Goal: Transaction & Acquisition: Obtain resource

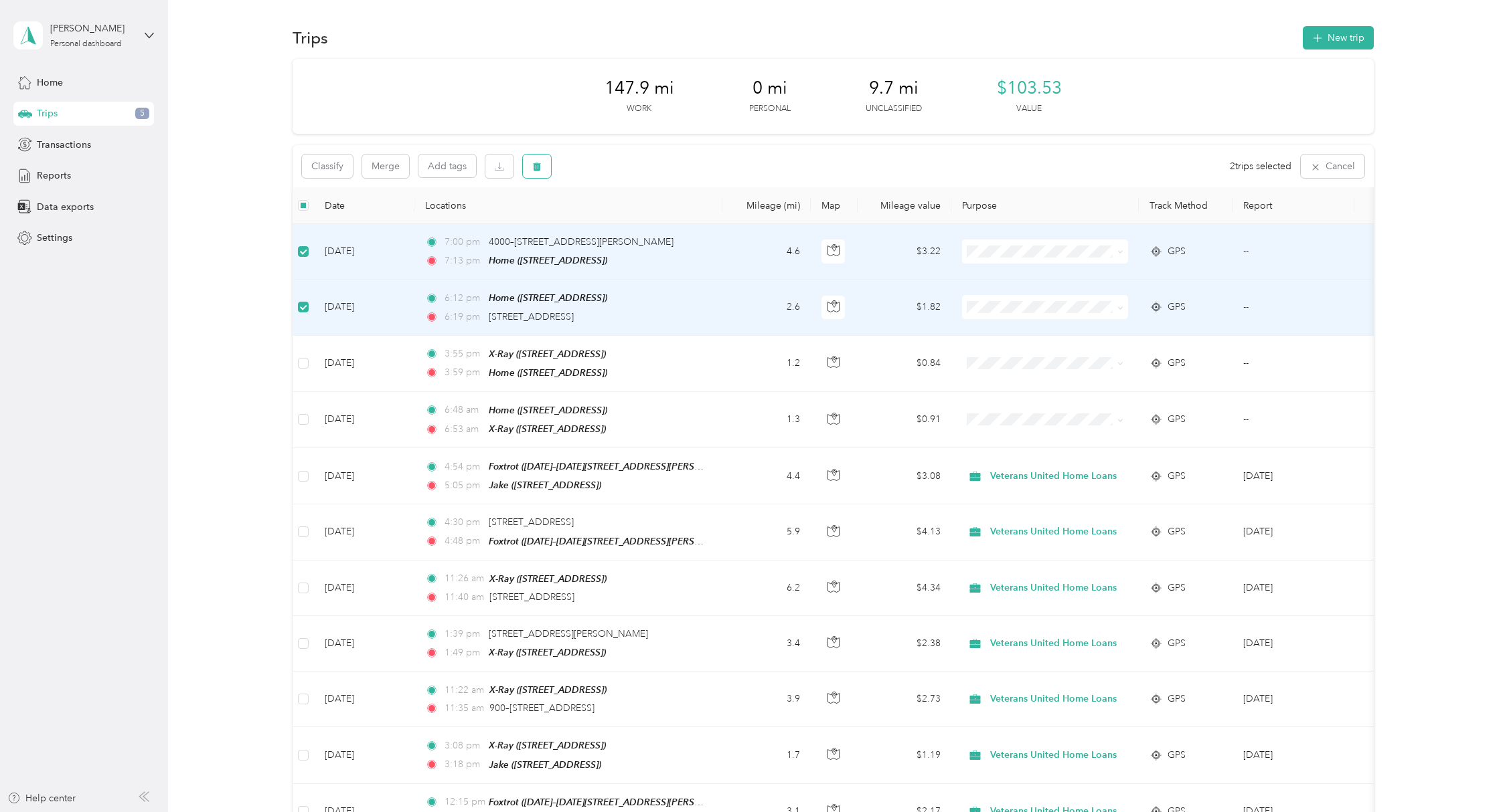
click at [538, 168] on icon "button" at bounding box center [536, 167] width 8 height 9
click at [638, 218] on button "Yes" at bounding box center [636, 222] width 26 height 22
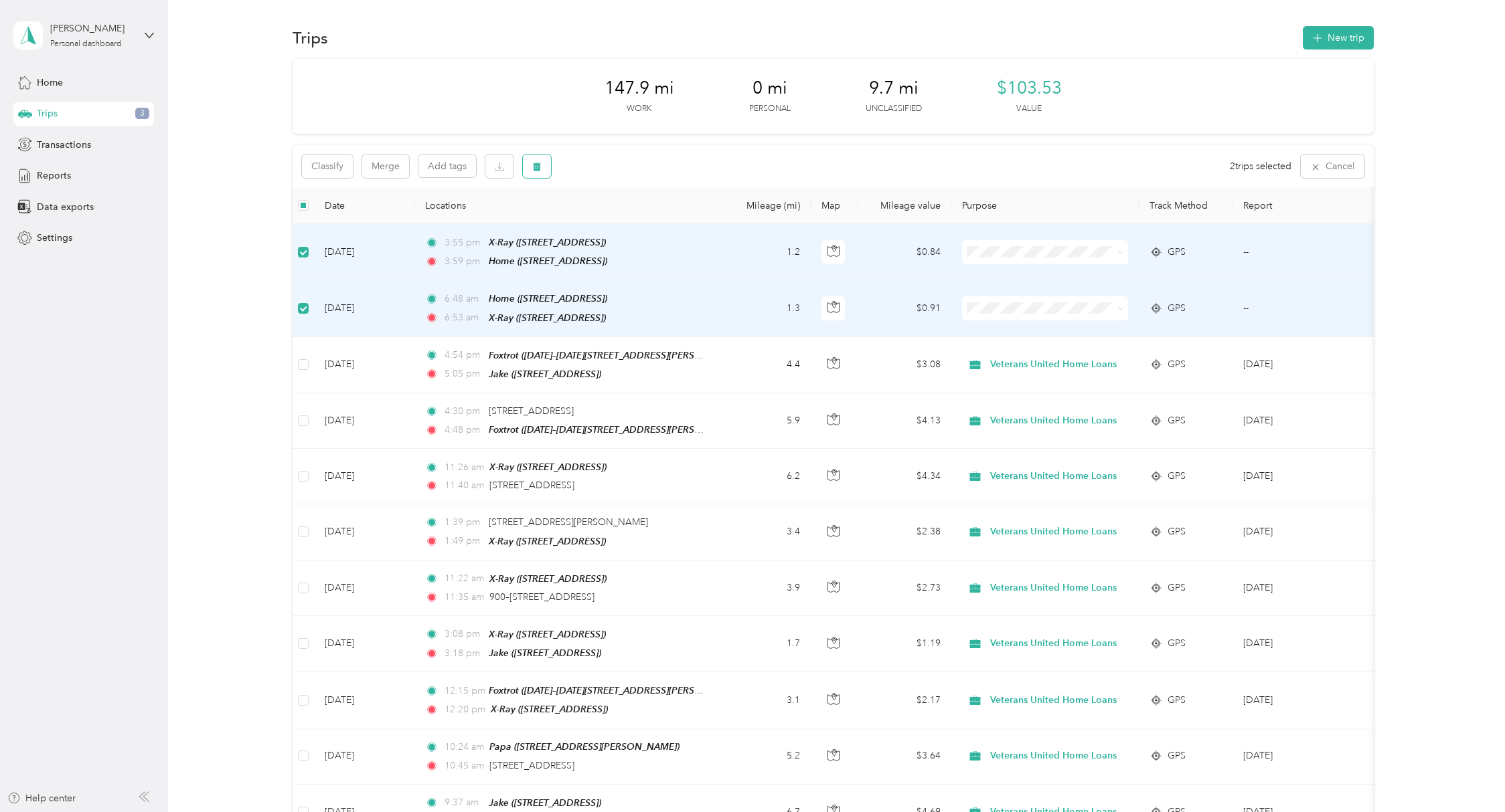
click at [534, 170] on icon "button" at bounding box center [536, 167] width 8 height 9
click at [632, 228] on button "Yes" at bounding box center [636, 222] width 26 height 22
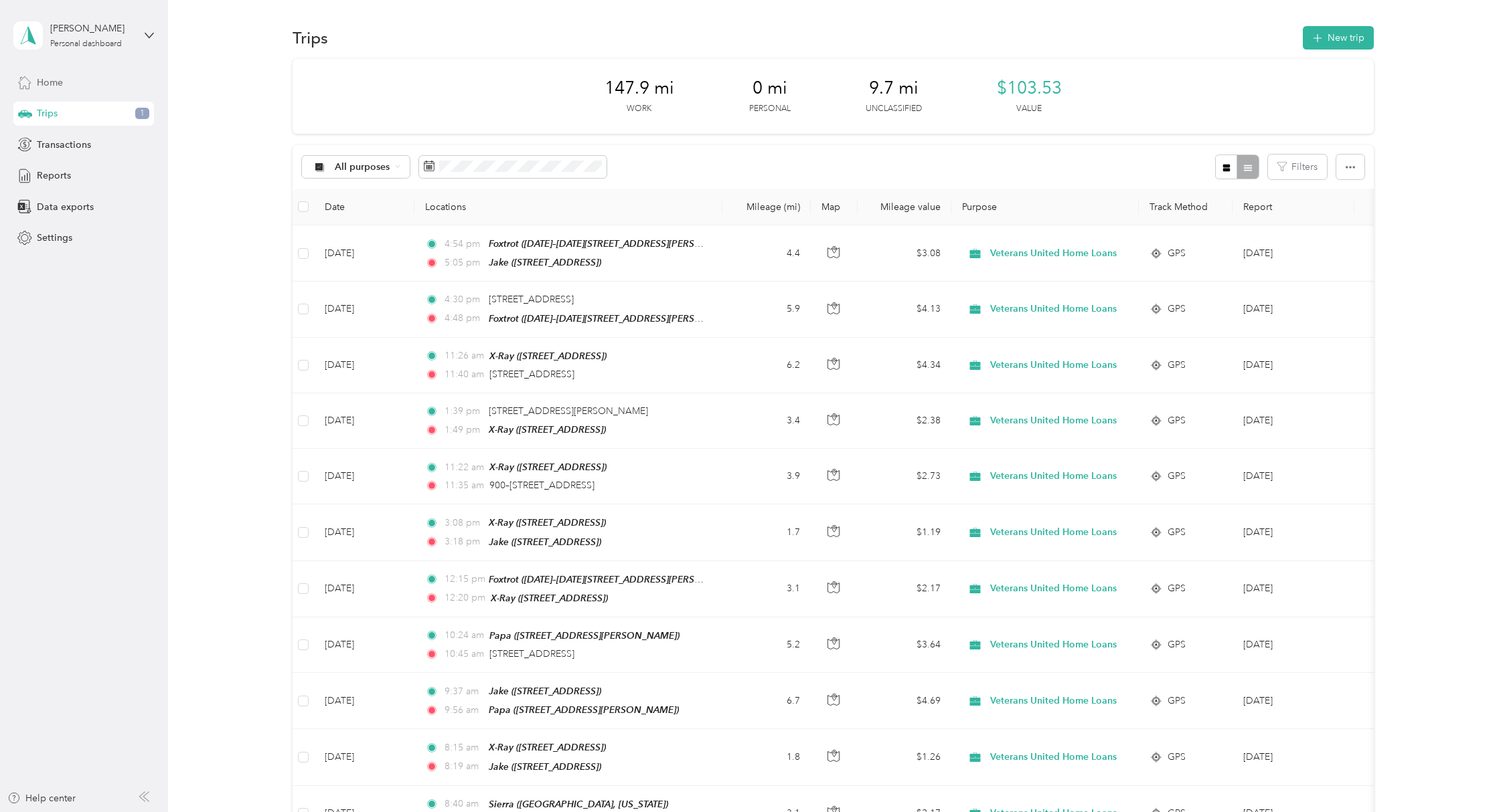
click at [75, 80] on div "Home" at bounding box center [83, 82] width 141 height 24
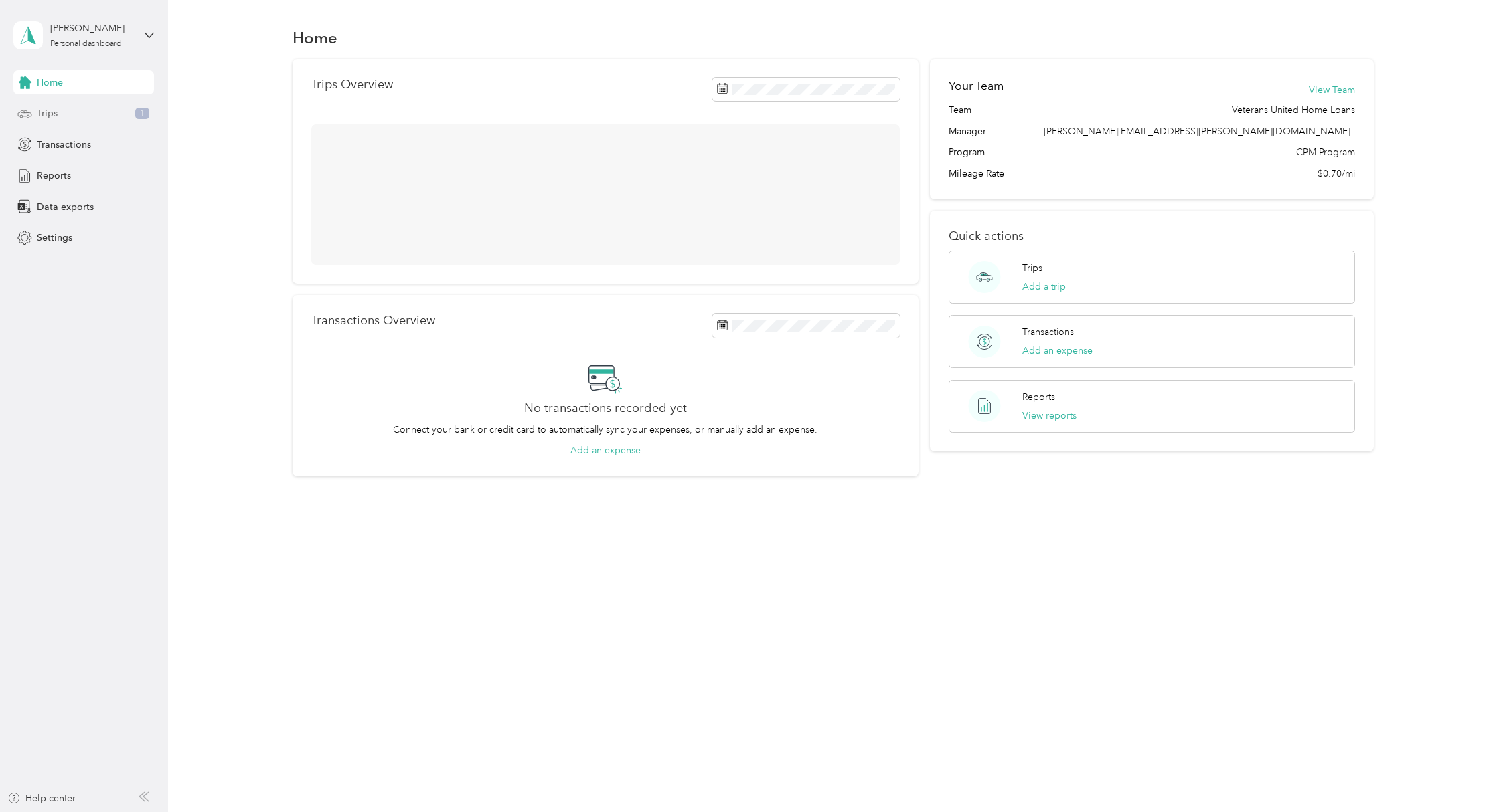
click at [67, 108] on div "Trips 1" at bounding box center [83, 114] width 141 height 24
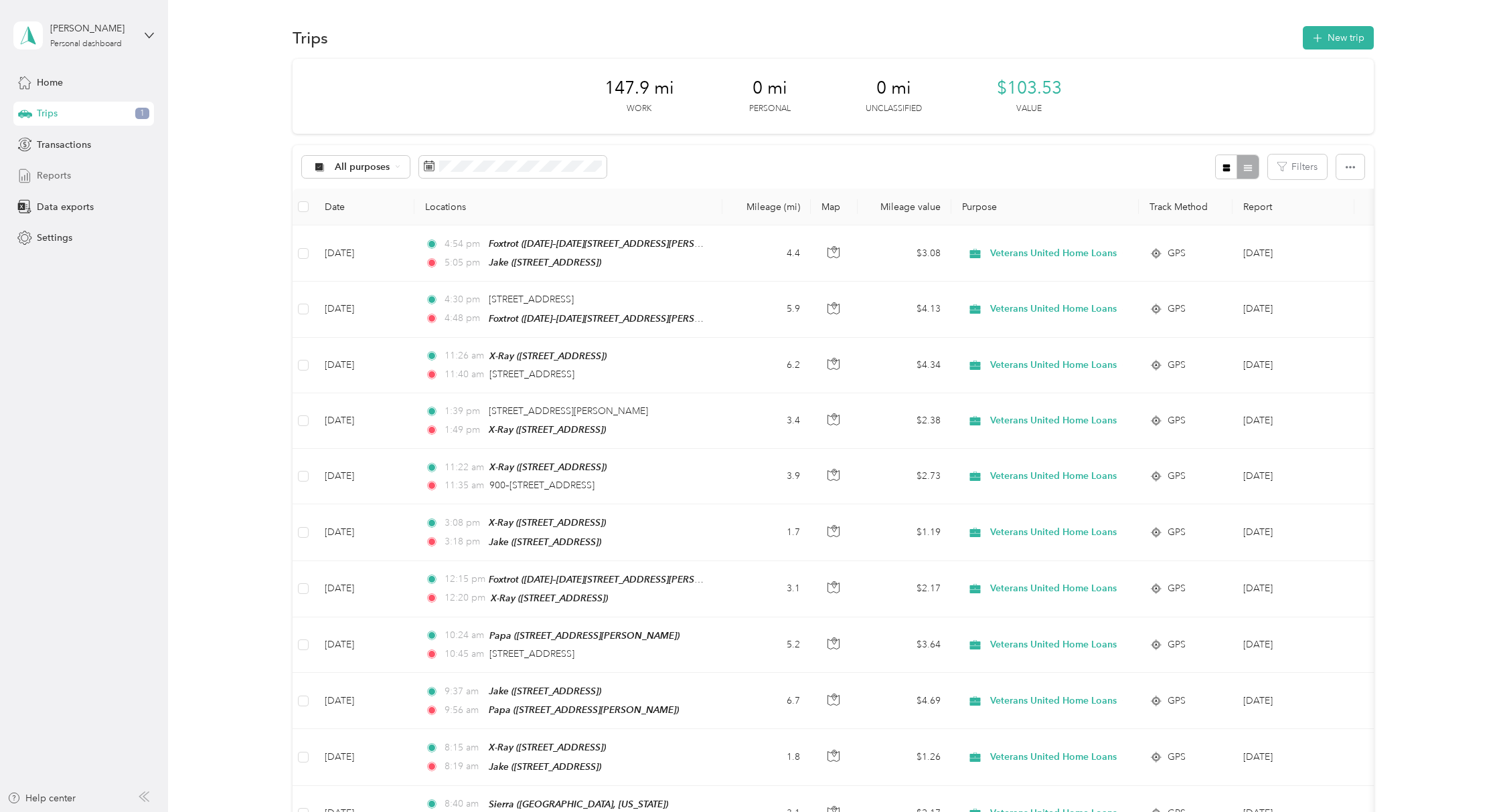
click at [42, 170] on span "Reports" at bounding box center [54, 175] width 34 height 14
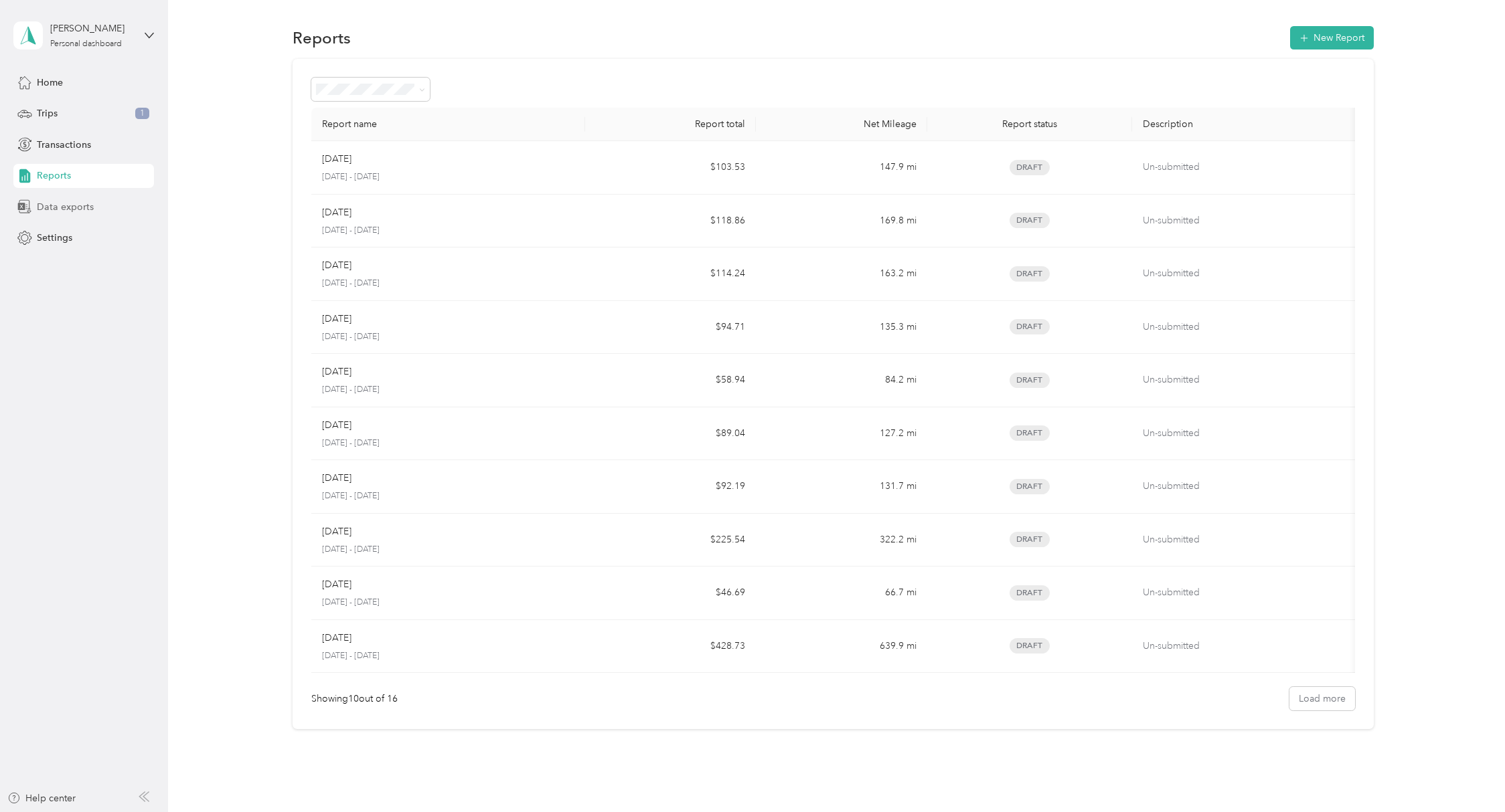
click at [70, 216] on div "Data exports" at bounding box center [83, 207] width 141 height 24
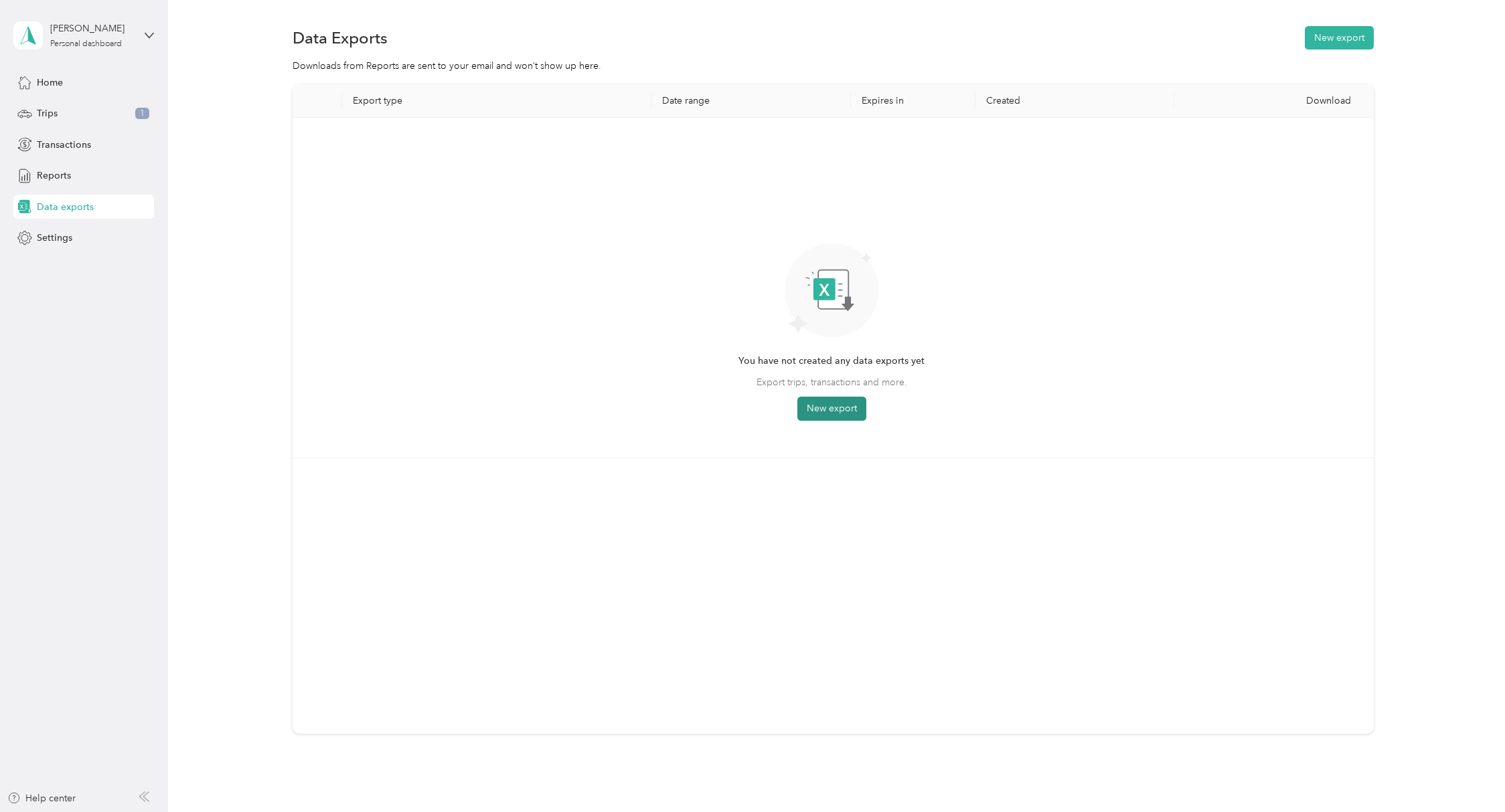
click at [832, 410] on button "New export" at bounding box center [832, 409] width 69 height 24
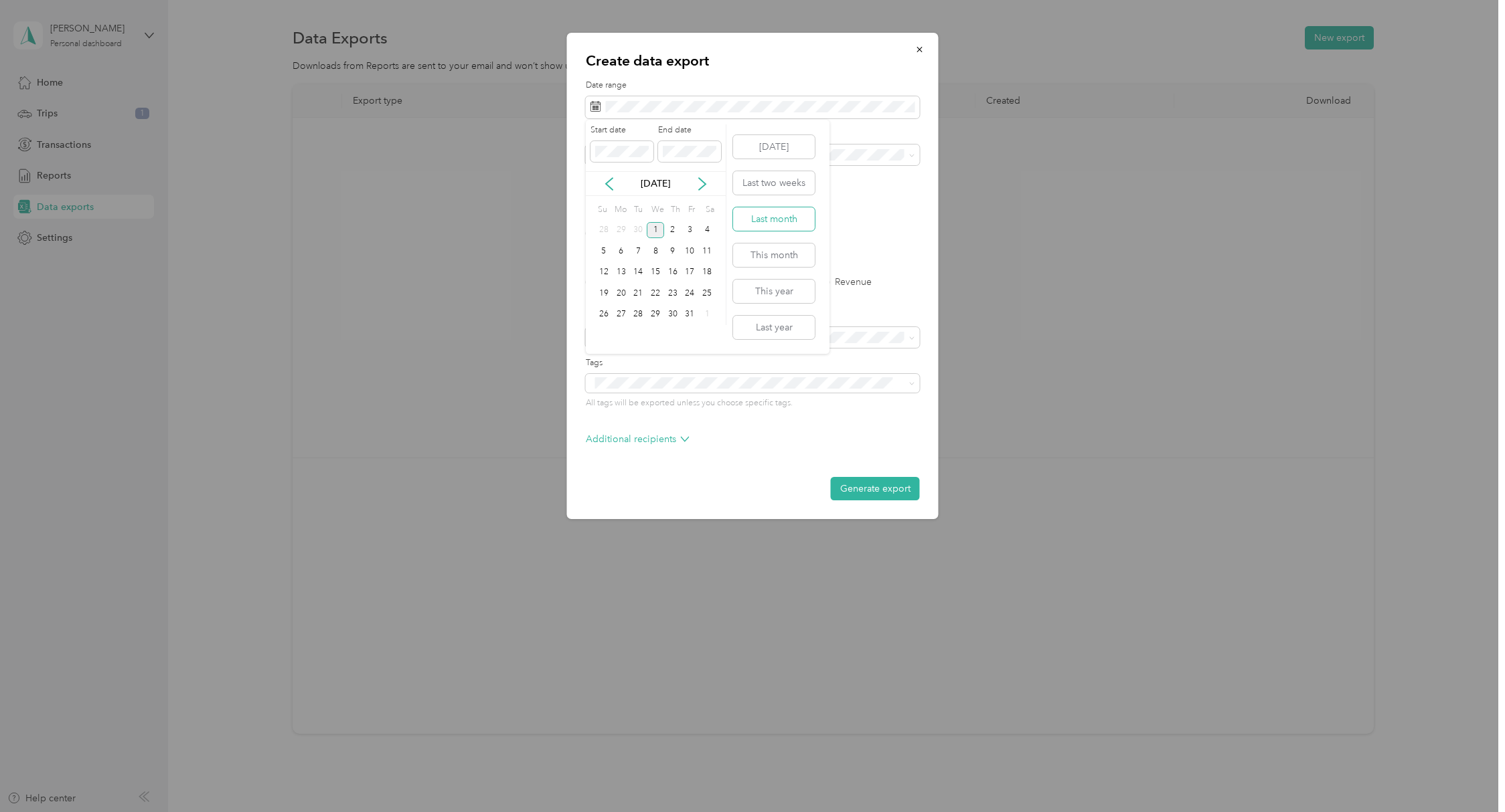
click at [760, 217] on button "Last month" at bounding box center [774, 219] width 82 height 23
click at [687, 229] on label "PDF" at bounding box center [698, 233] width 32 height 10
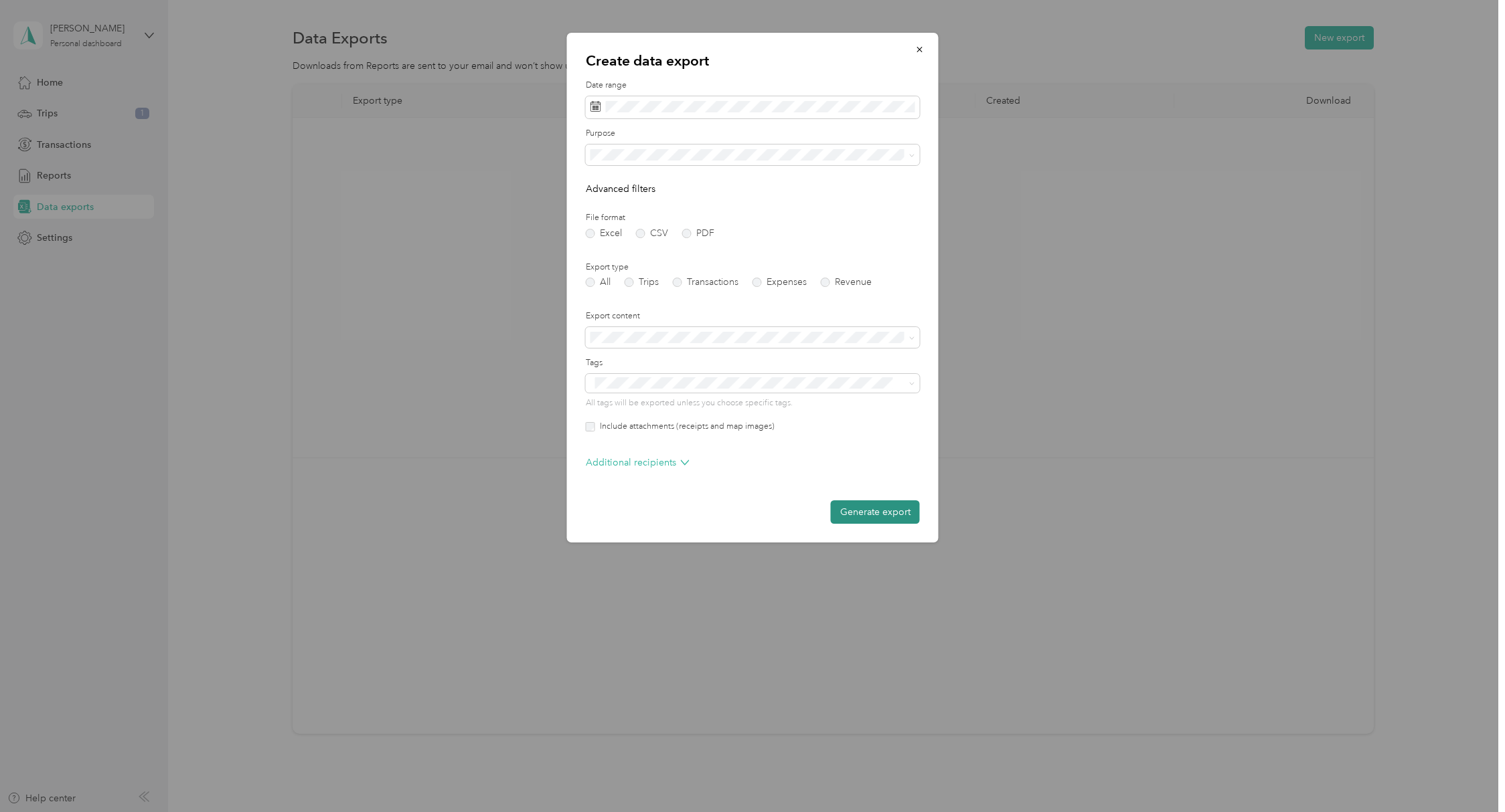
click at [857, 511] on button "Generate export" at bounding box center [876, 512] width 89 height 23
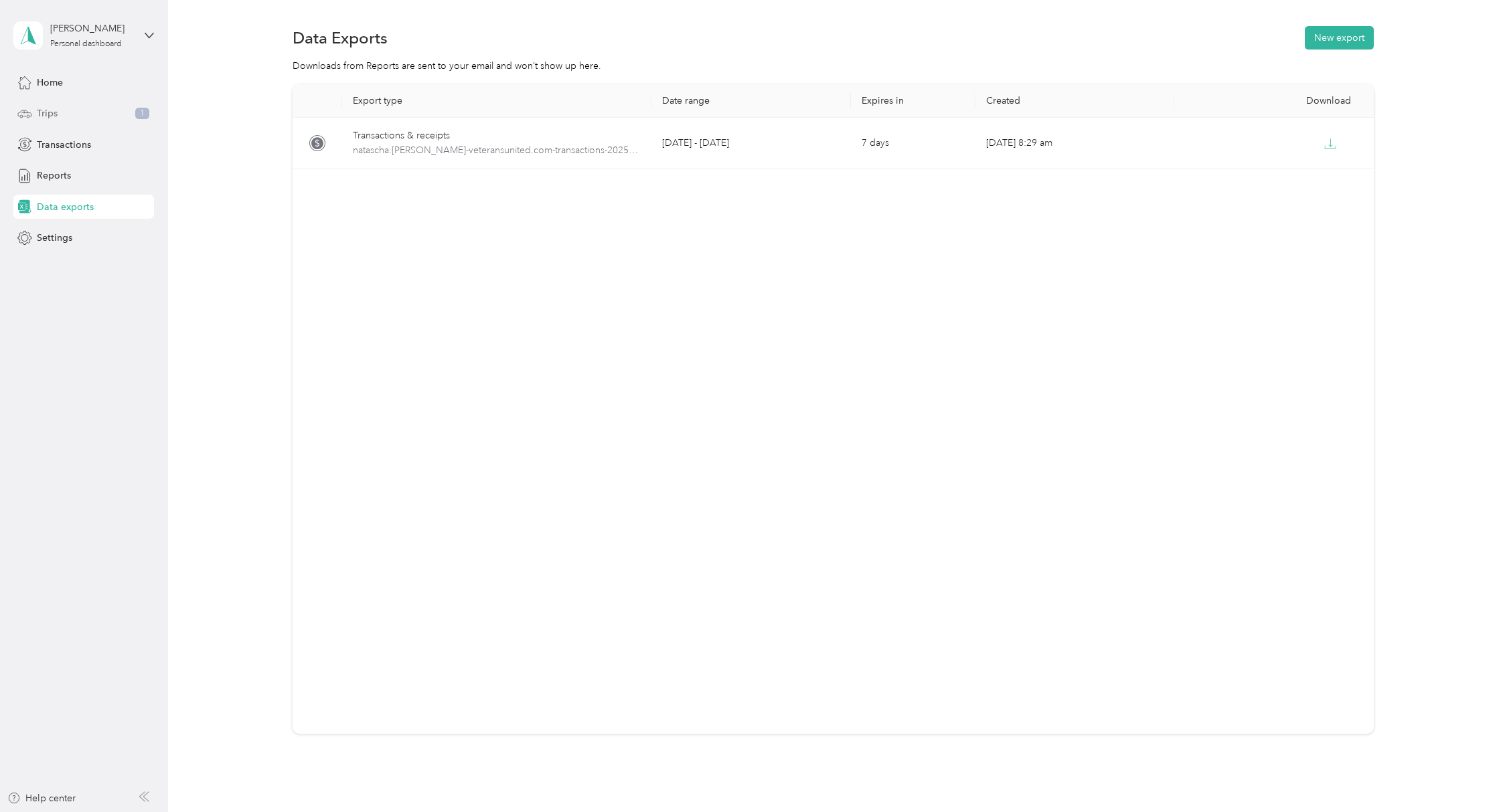
click at [63, 107] on div "Trips 1" at bounding box center [83, 114] width 141 height 24
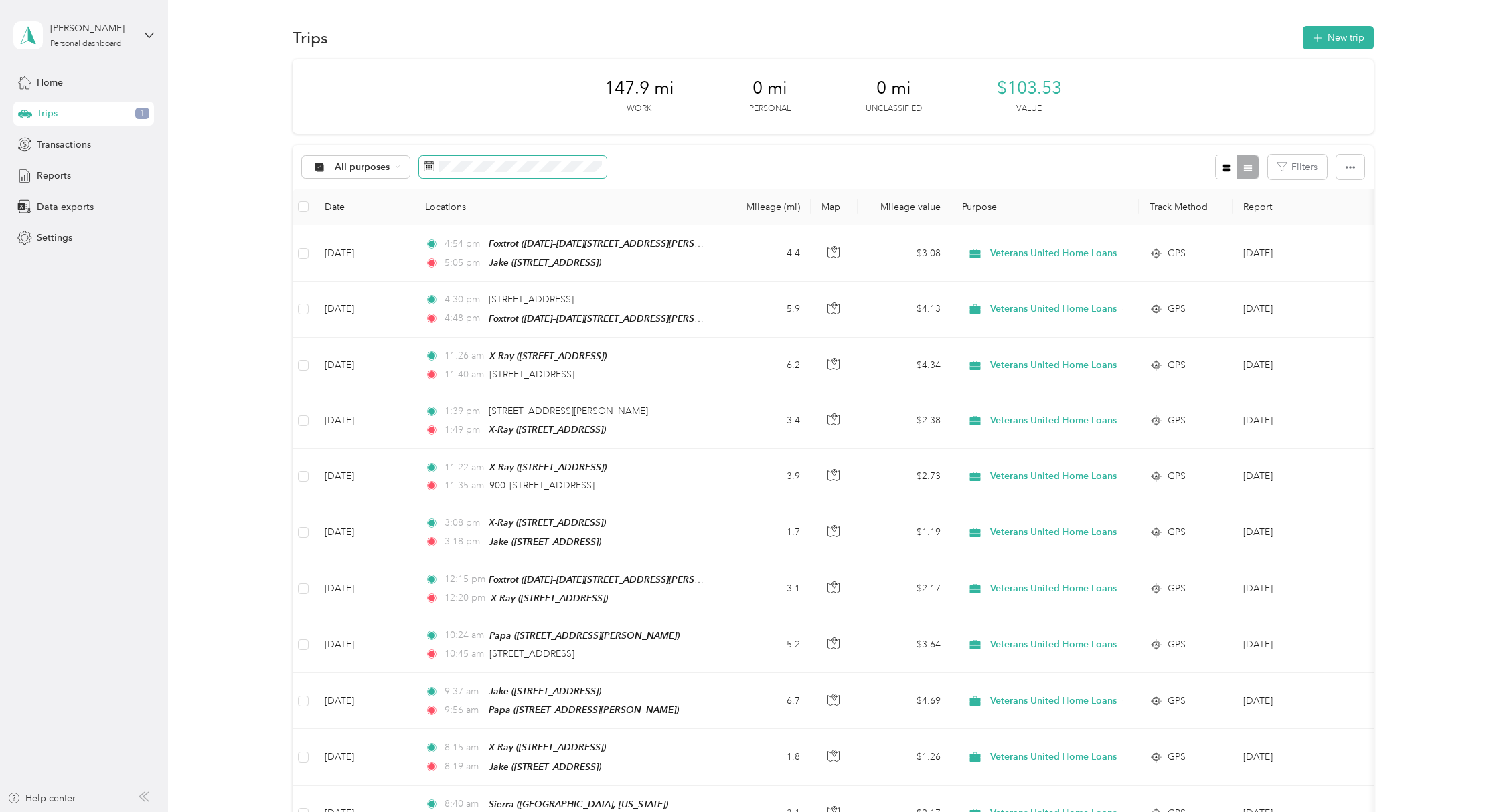
click at [472, 157] on span at bounding box center [513, 167] width 187 height 23
click at [481, 174] on span at bounding box center [513, 167] width 187 height 23
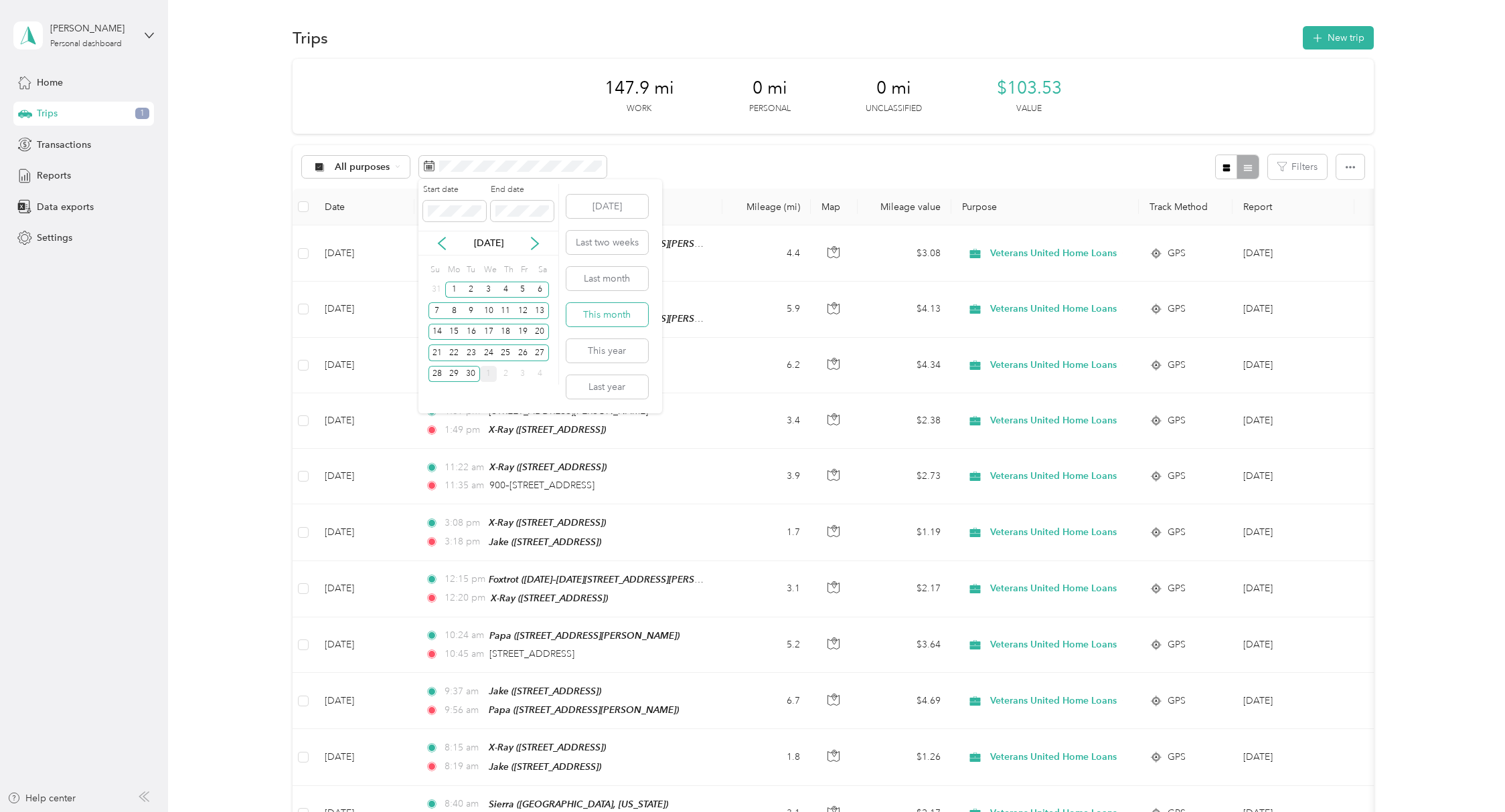
click at [584, 304] on button "This month" at bounding box center [607, 315] width 82 height 23
